Goal: Download file/media

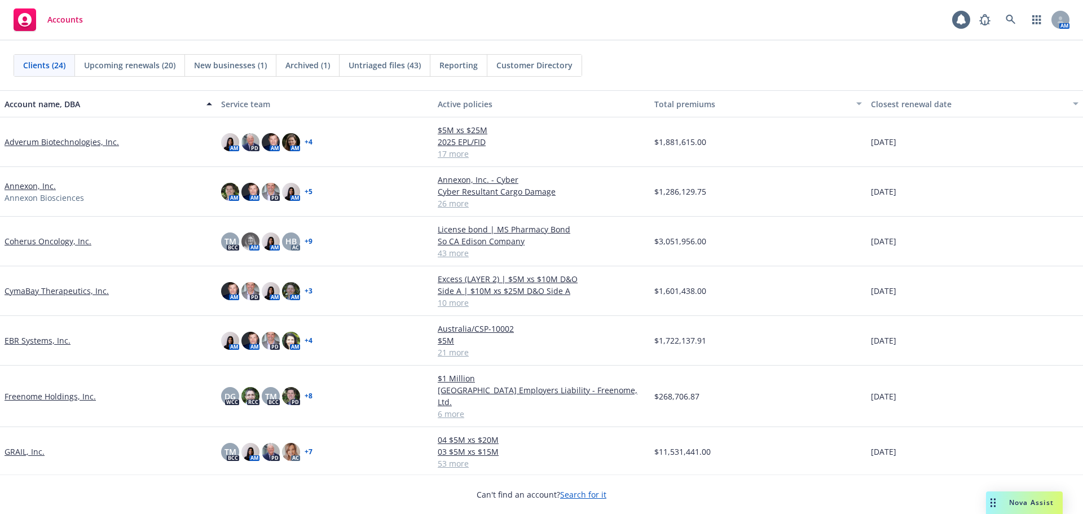
click at [389, 60] on span "Untriaged files (43)" at bounding box center [385, 65] width 72 height 12
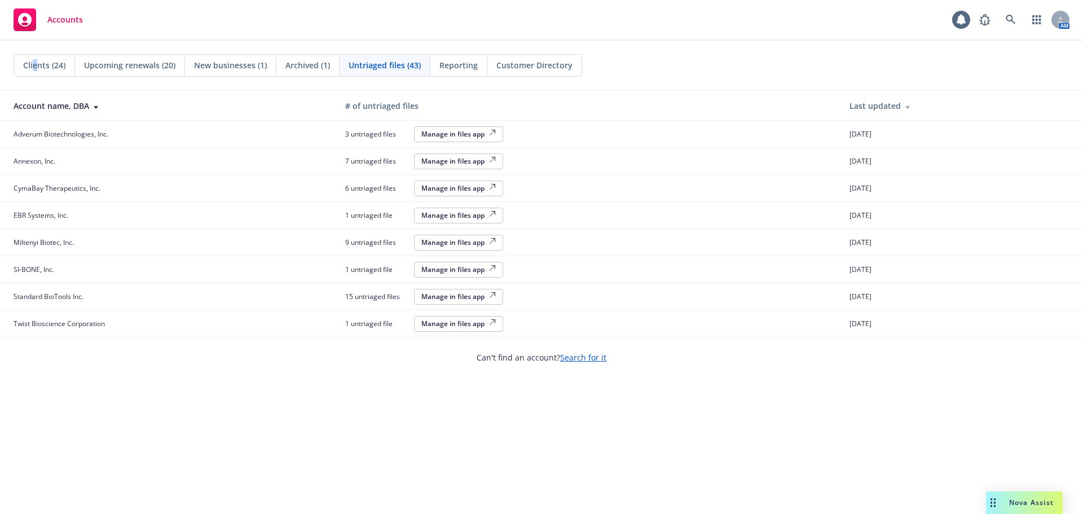
click at [35, 65] on span "Clients (24)" at bounding box center [44, 65] width 42 height 12
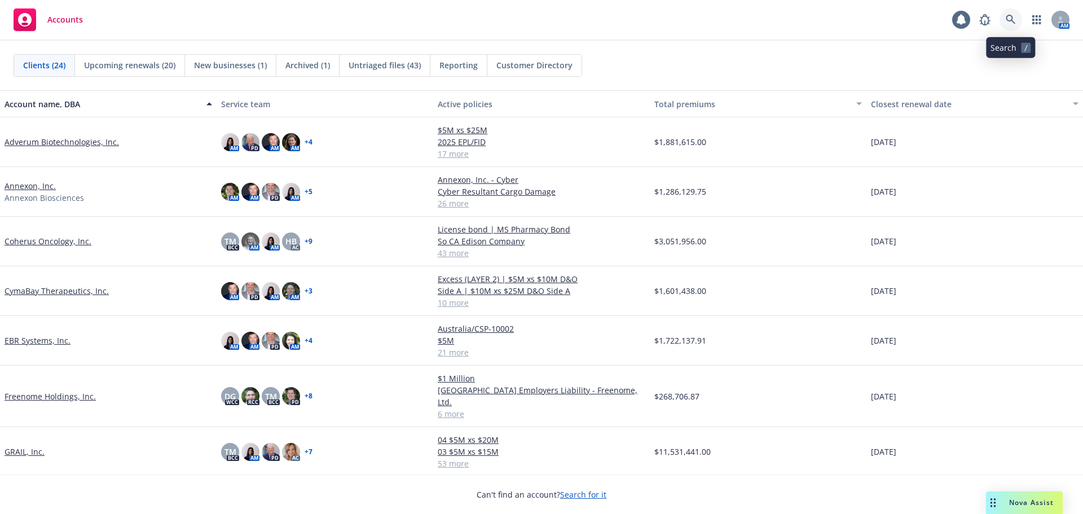
click at [1006, 20] on icon at bounding box center [1011, 20] width 10 height 10
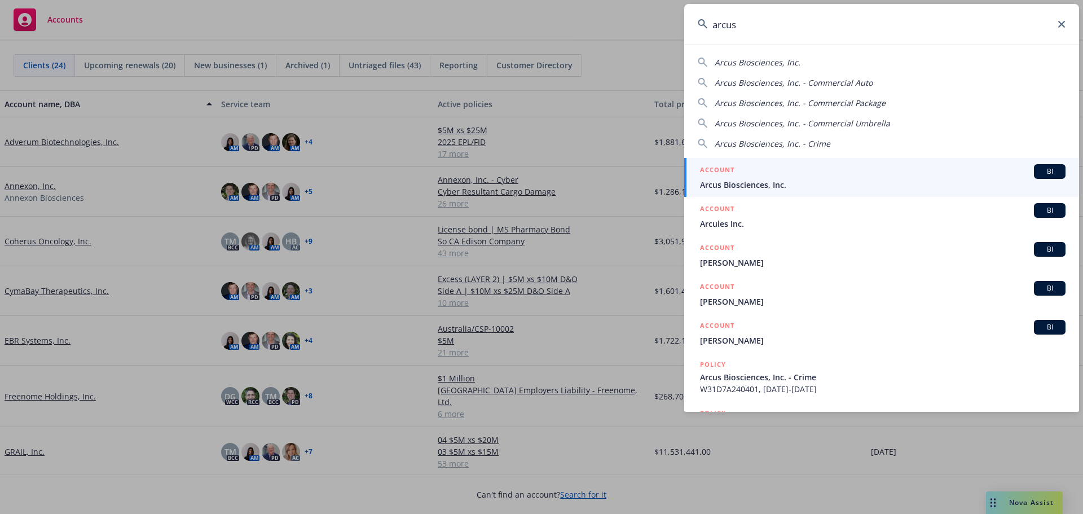
type input "arcus"
click at [836, 179] on span "Arcus Biosciences, Inc." at bounding box center [883, 185] width 366 height 12
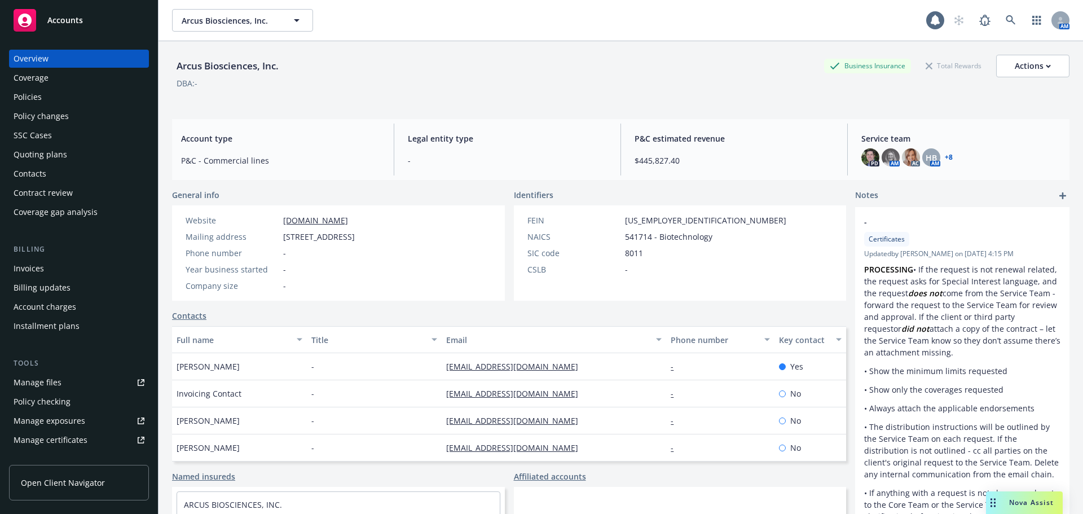
scroll to position [260, 0]
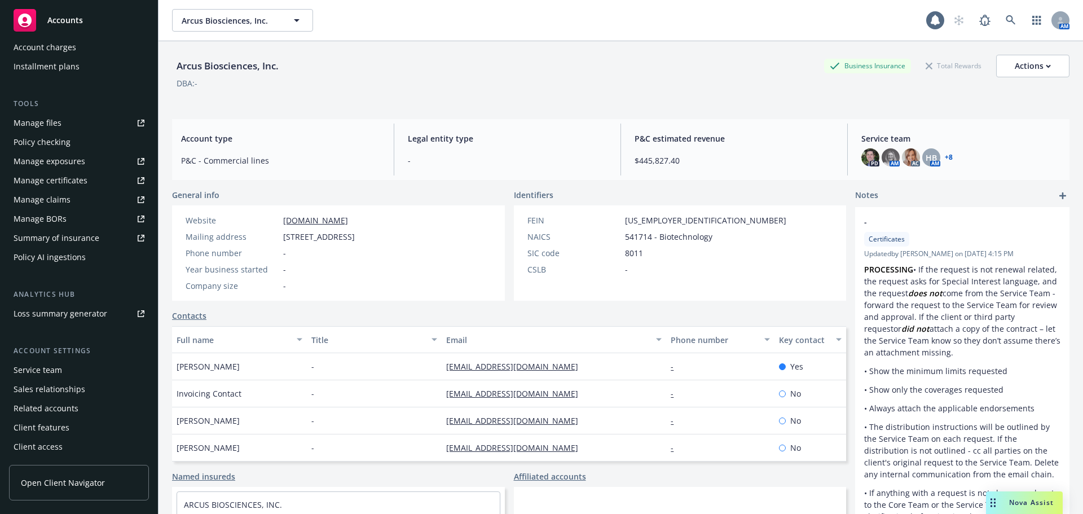
click at [79, 175] on div "Manage certificates" at bounding box center [51, 181] width 74 height 18
click at [1006, 23] on icon at bounding box center [1011, 20] width 10 height 10
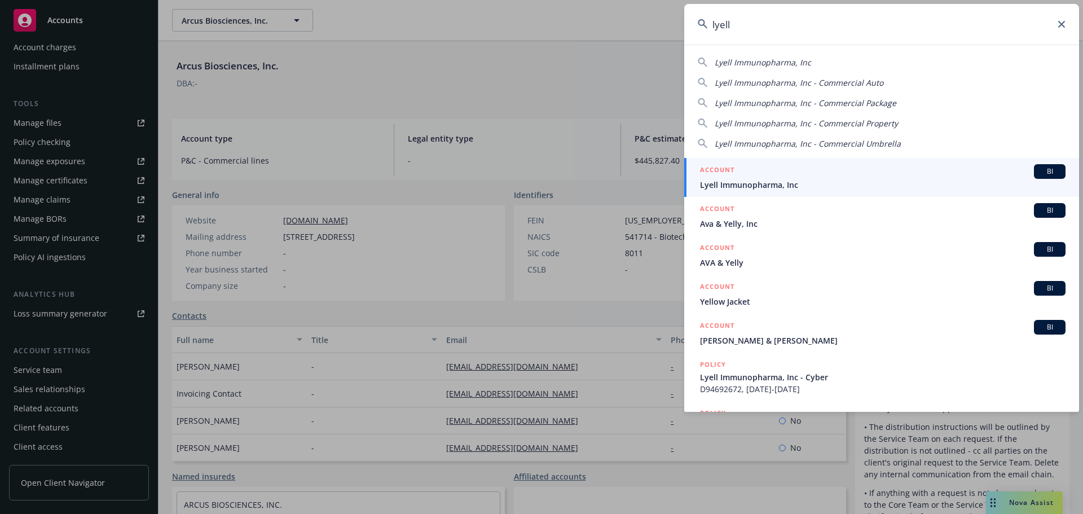
type input "lyell"
click at [766, 186] on span "Lyell Immunopharma, Inc" at bounding box center [883, 185] width 366 height 12
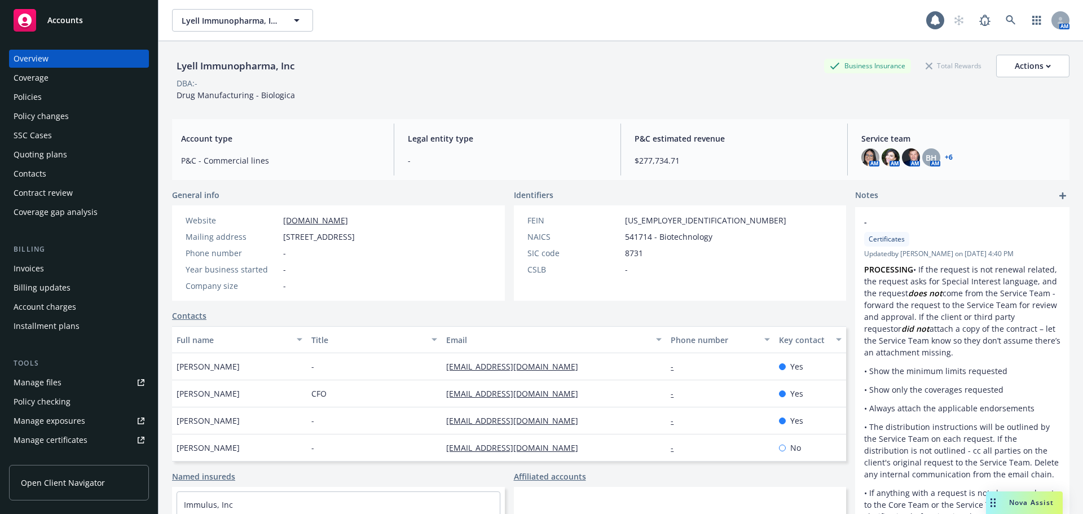
click at [56, 404] on div "Policy checking" at bounding box center [42, 402] width 57 height 18
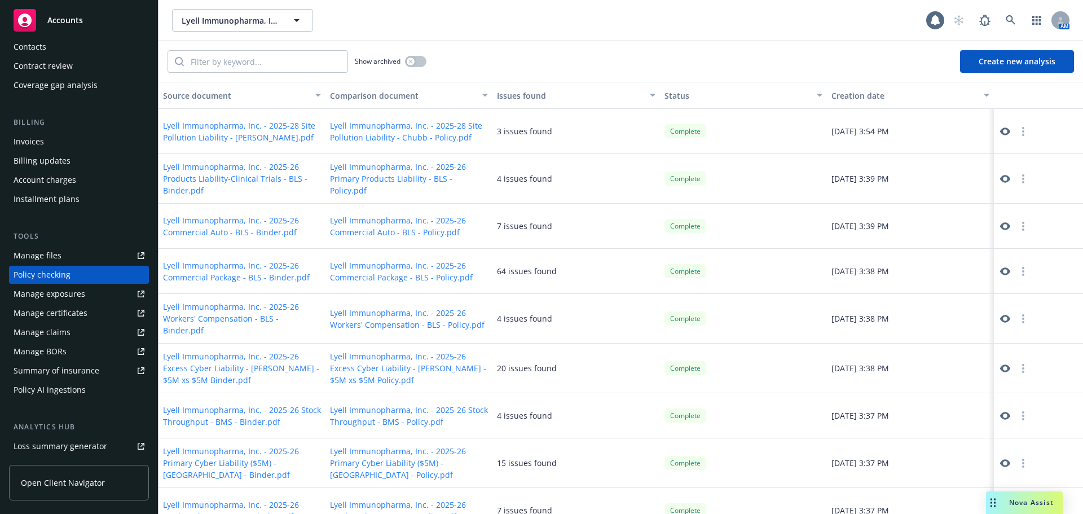
click at [1017, 273] on button "button" at bounding box center [1024, 272] width 14 height 14
click at [238, 274] on button "Lyell Immunopharma, Inc. - 2025-26 Commercial Package - BLS - Binder.pdf" at bounding box center [242, 272] width 158 height 24
click at [1017, 272] on button "button" at bounding box center [1024, 272] width 14 height 14
click at [1000, 272] on icon at bounding box center [1005, 271] width 10 height 10
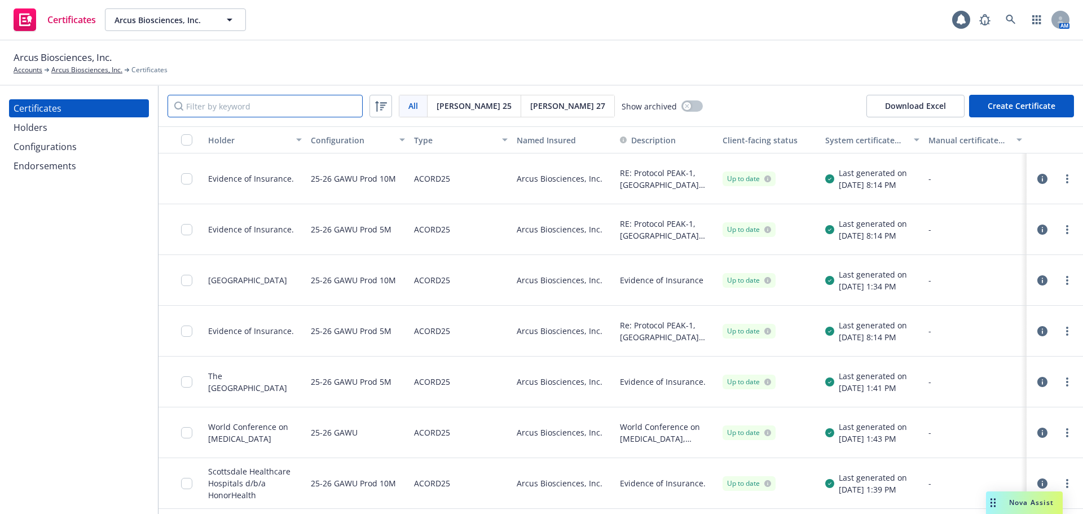
click at [350, 112] on input "Filter by keyword" at bounding box center [265, 106] width 195 height 23
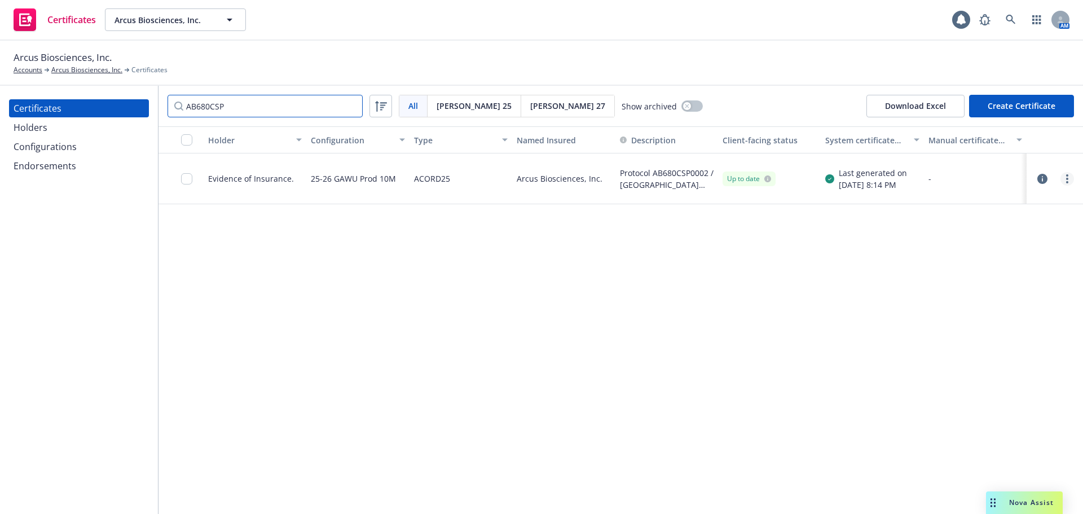
type input "AB680CSP"
click at [1065, 182] on link "more" at bounding box center [1068, 179] width 14 height 14
click at [966, 337] on link "Download uneditable generated certificate" at bounding box center [983, 337] width 181 height 23
click at [1071, 180] on link "more" at bounding box center [1068, 179] width 14 height 14
click at [956, 386] on link "Preview a new version" at bounding box center [983, 382] width 181 height 23
